Goal: Information Seeking & Learning: Learn about a topic

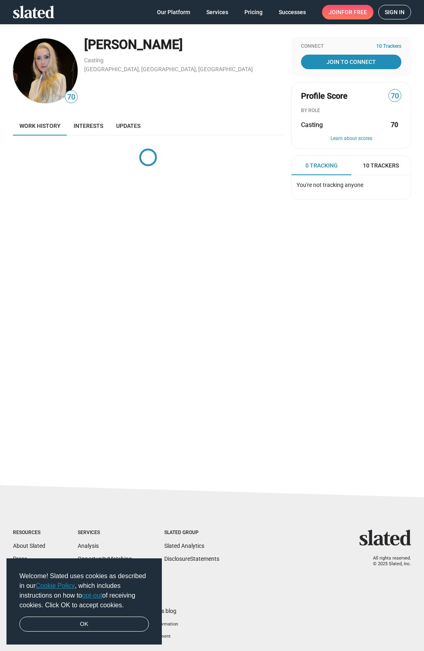
click at [49, 73] on img at bounding box center [45, 70] width 65 height 65
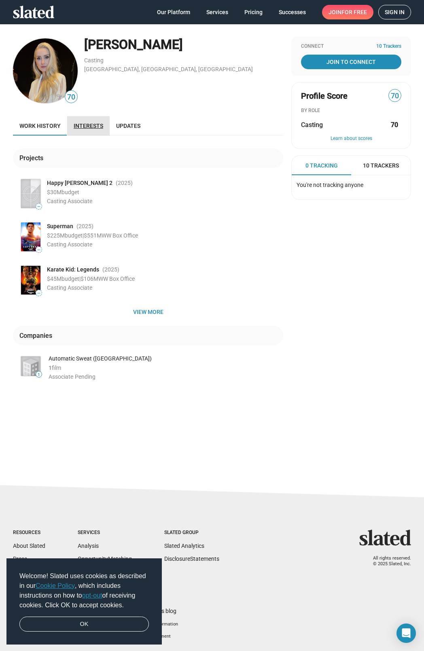
click at [78, 128] on span "Interests" at bounding box center [89, 126] width 30 height 6
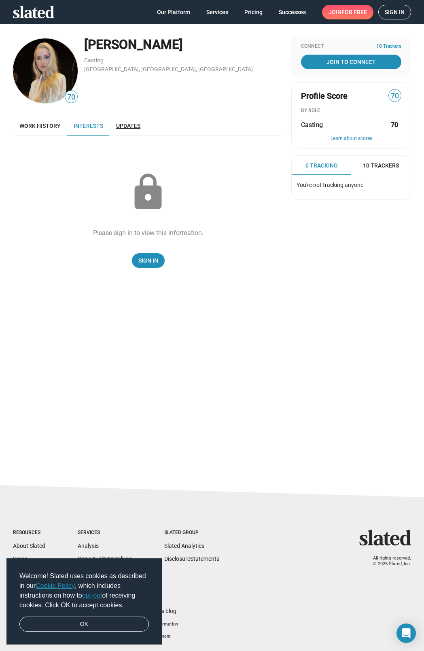
click at [122, 126] on span "Updates" at bounding box center [128, 126] width 24 height 6
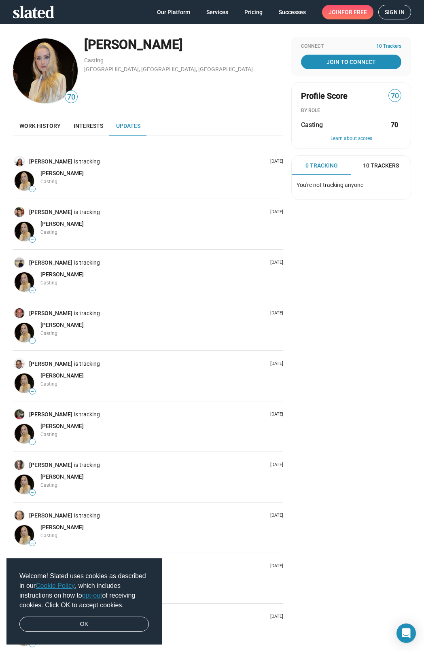
drag, startPoint x: 30, startPoint y: 182, endPoint x: 33, endPoint y: 186, distance: 4.6
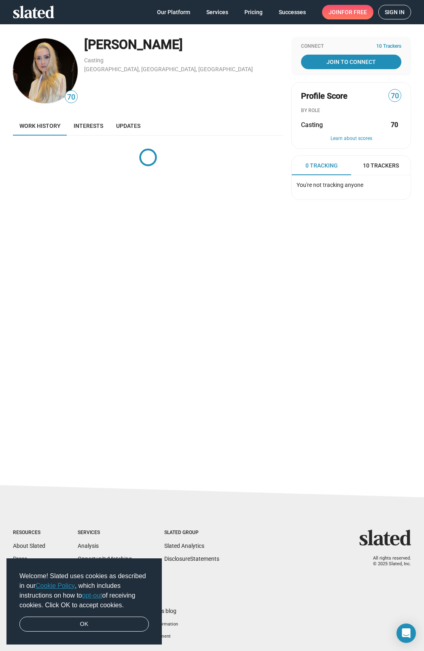
drag, startPoint x: 92, startPoint y: 250, endPoint x: 133, endPoint y: 260, distance: 42.6
